Goal: Transaction & Acquisition: Purchase product/service

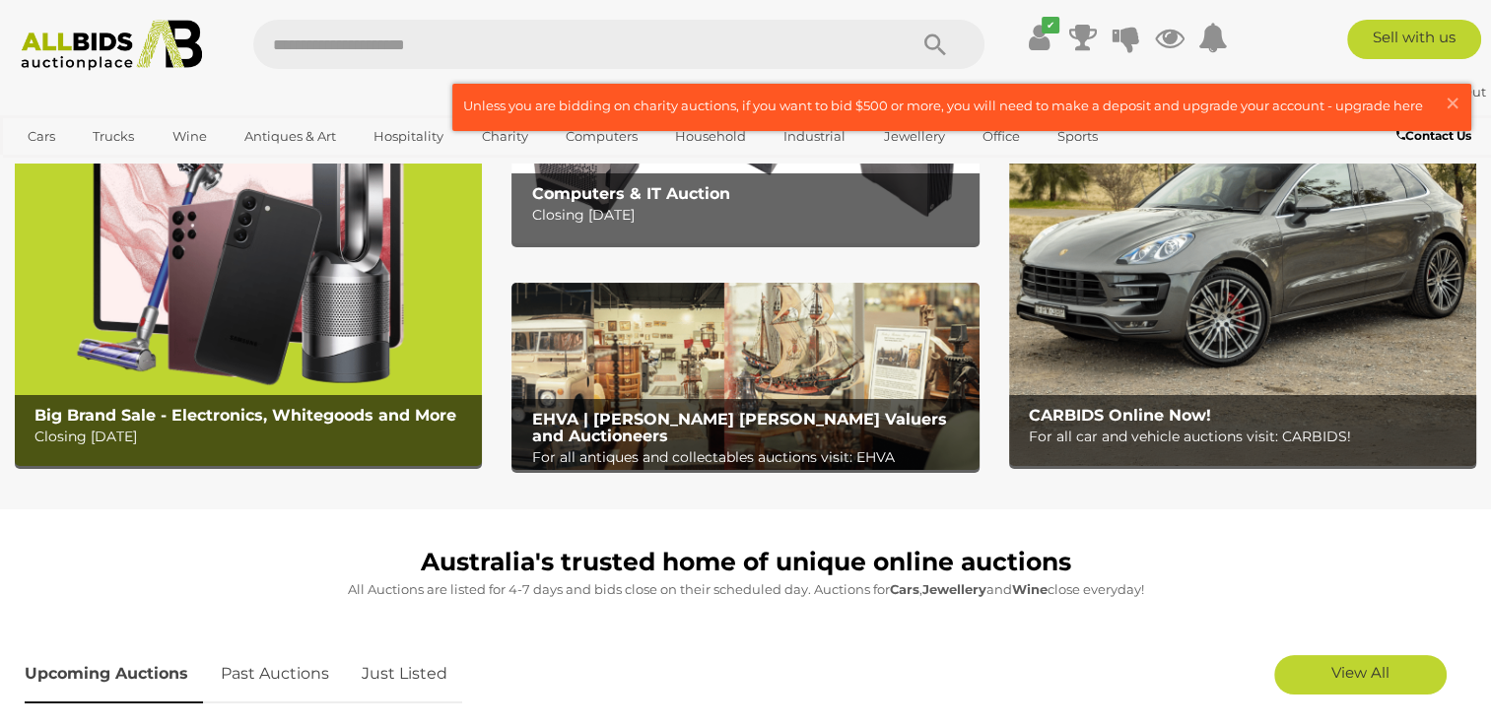
scroll to position [154, 0]
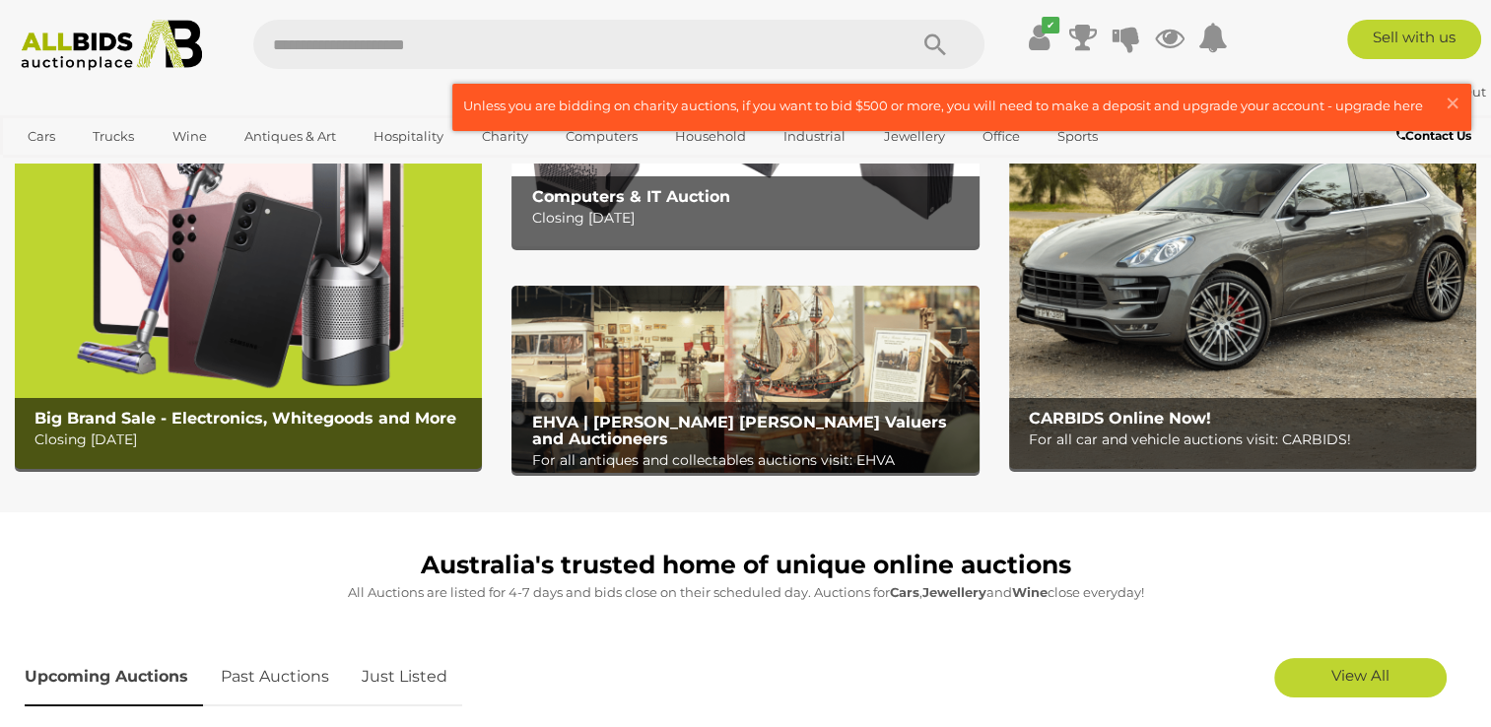
click at [280, 329] on img at bounding box center [248, 264] width 467 height 410
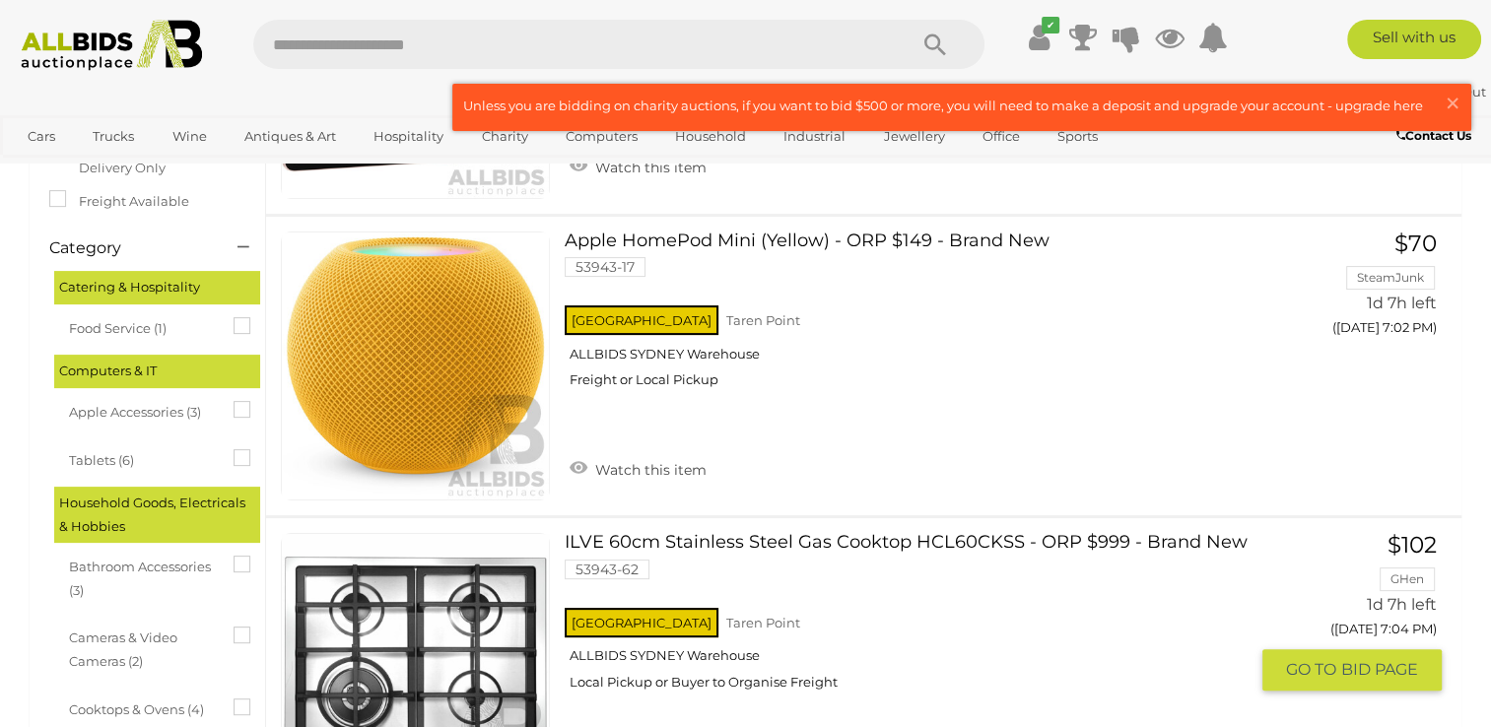
scroll to position [389, 0]
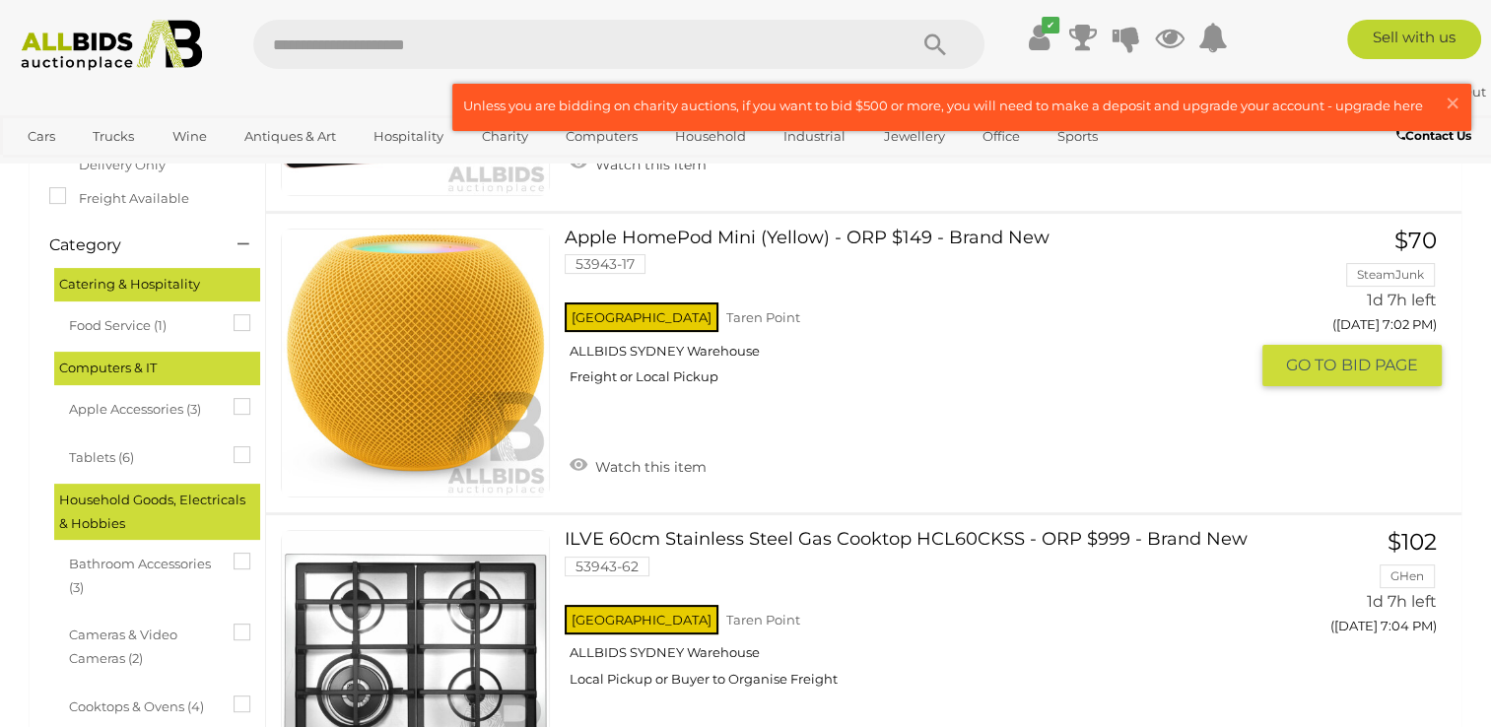
click at [417, 349] on link at bounding box center [415, 363] width 269 height 269
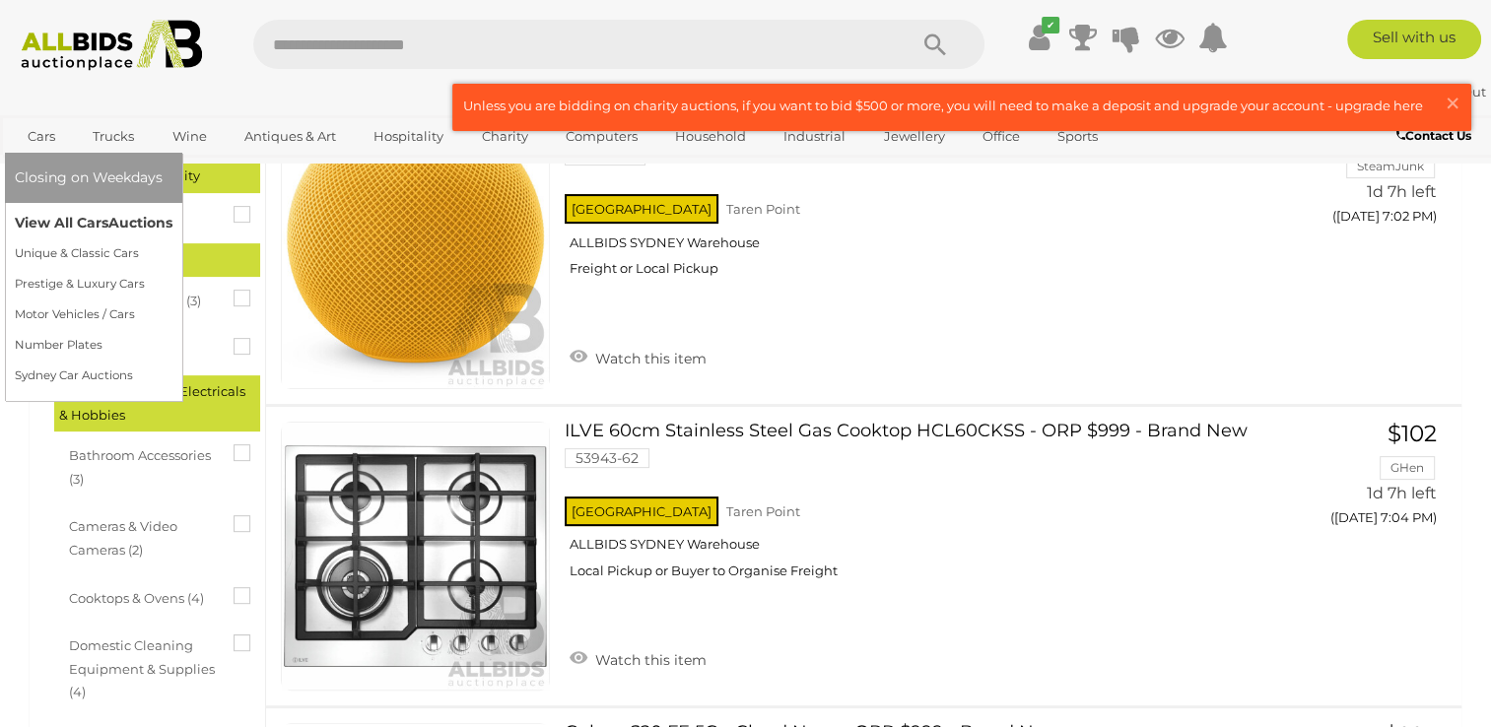
scroll to position [389, 0]
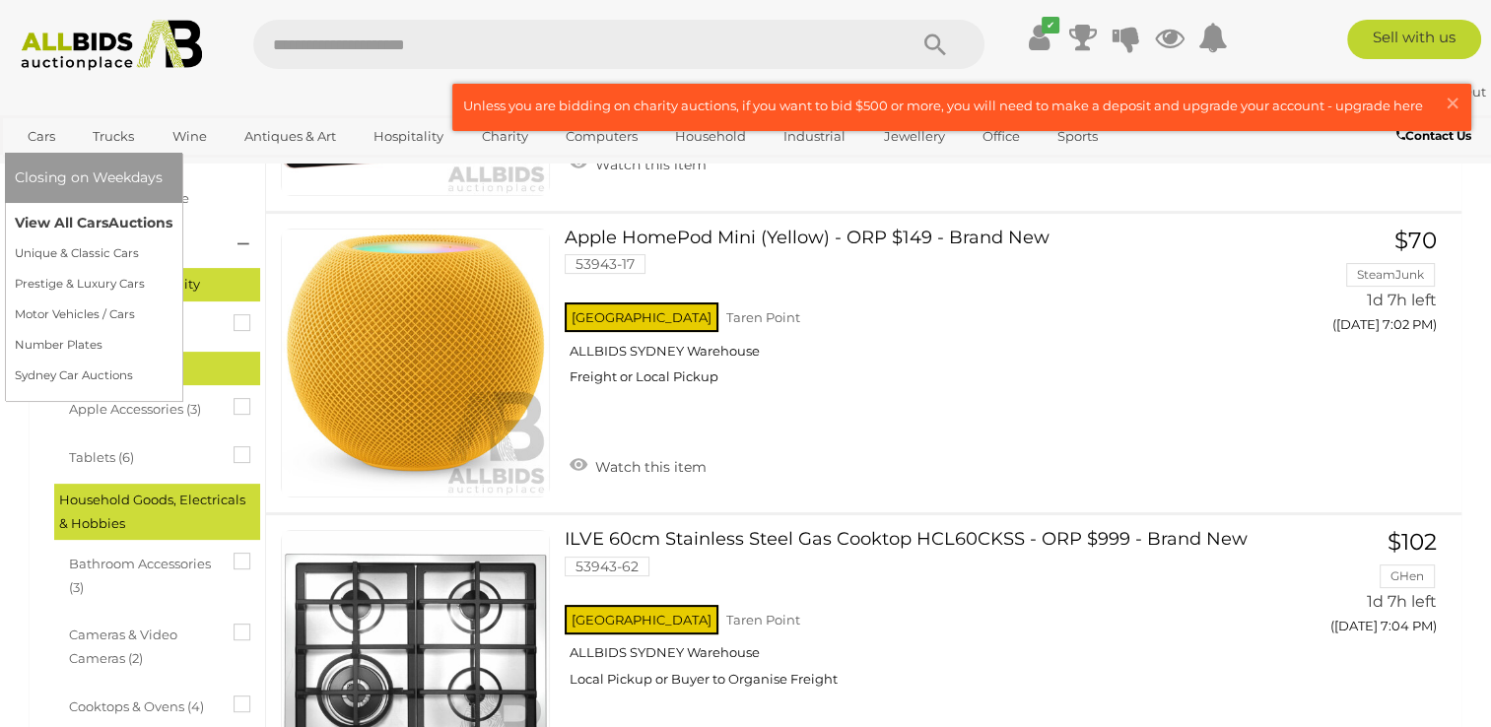
click at [92, 217] on link "View All Cars Auctions" at bounding box center [94, 223] width 158 height 31
